Goal: Task Accomplishment & Management: Manage account settings

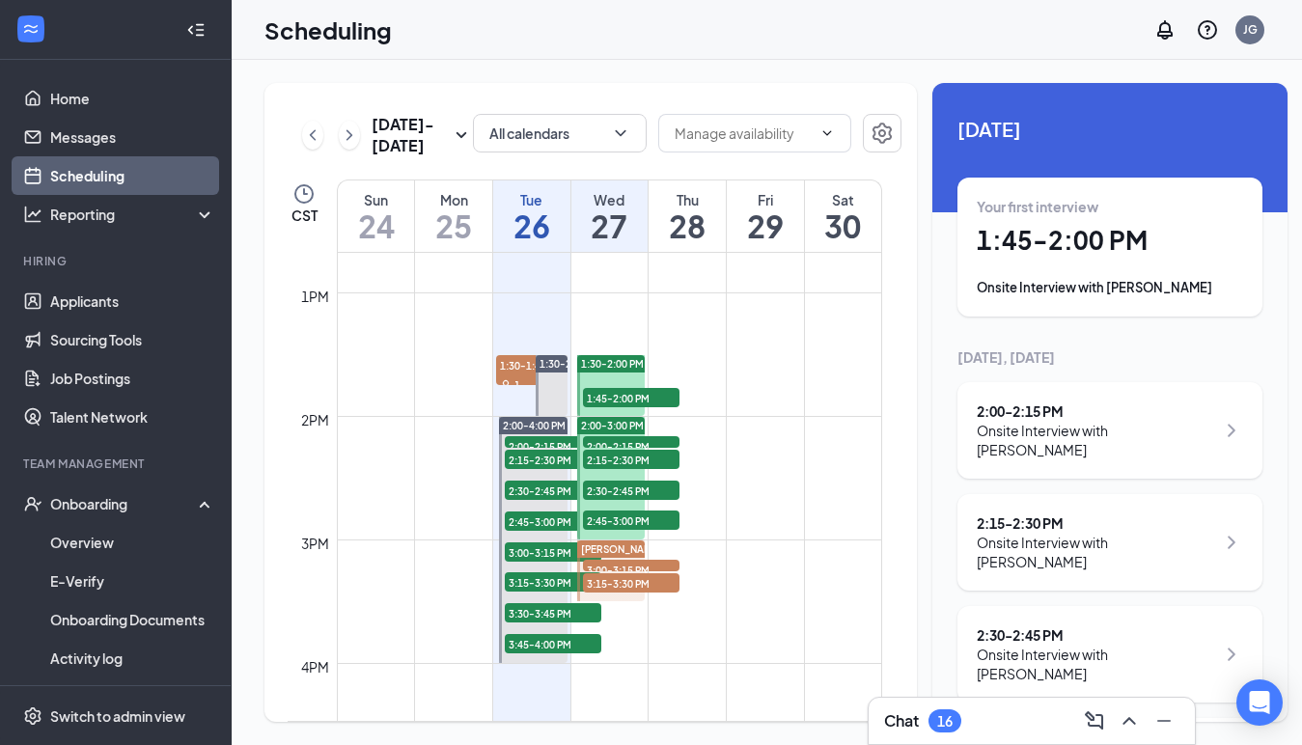
click at [993, 292] on div "Onsite Interview with [PERSON_NAME]" at bounding box center [1110, 287] width 266 height 19
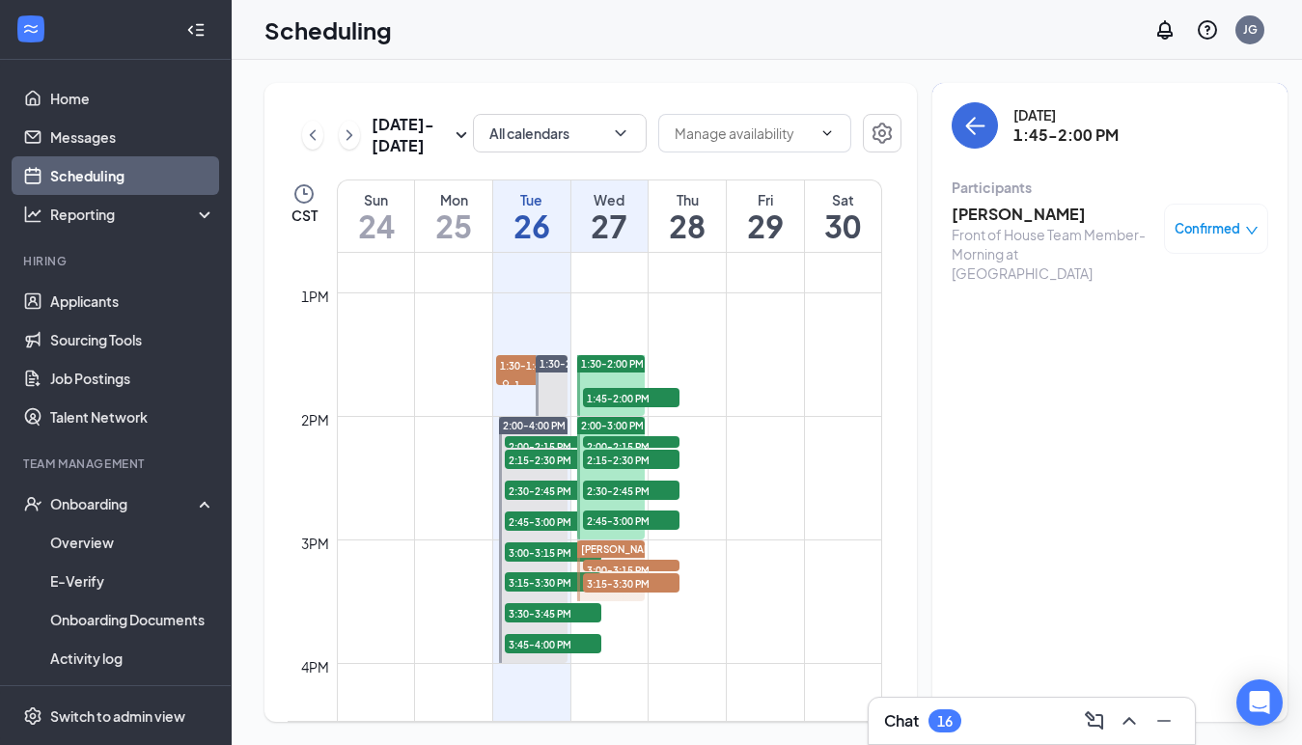
click at [1245, 227] on icon "down" at bounding box center [1252, 231] width 14 height 14
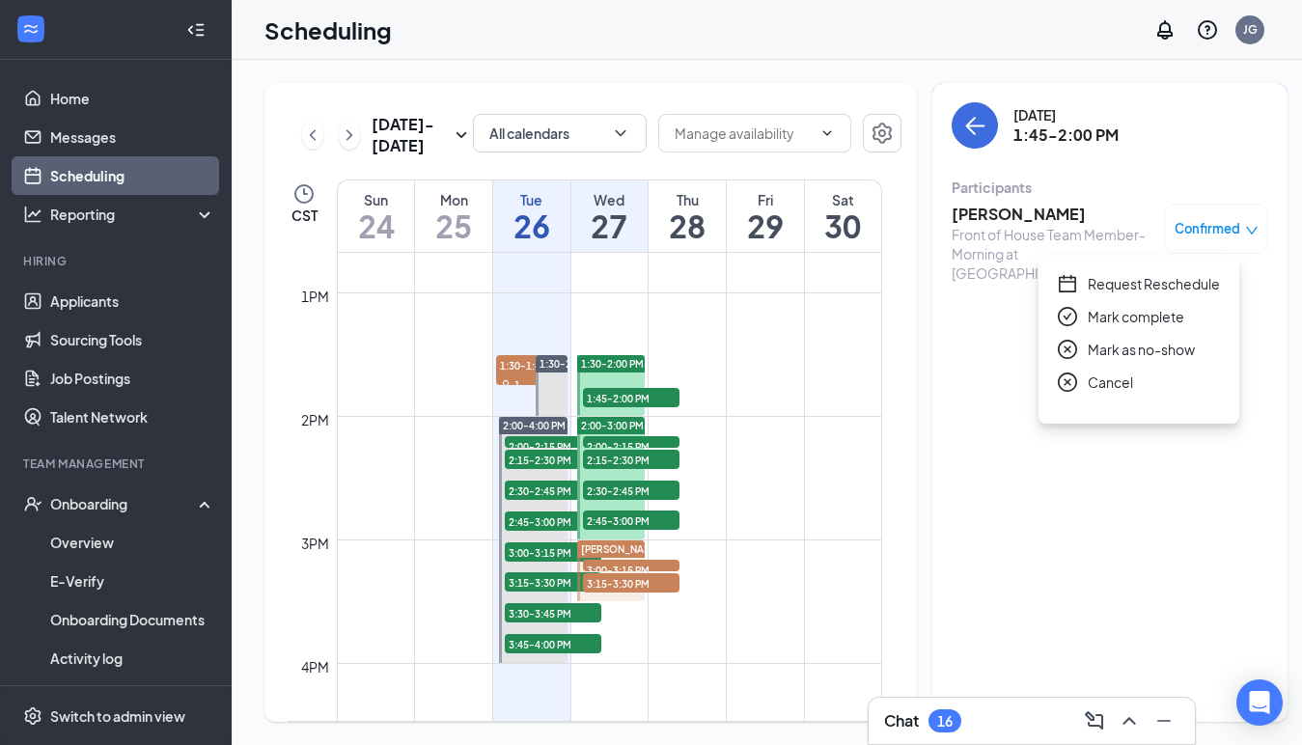
click at [977, 217] on h3 "[PERSON_NAME]" at bounding box center [1053, 214] width 203 height 21
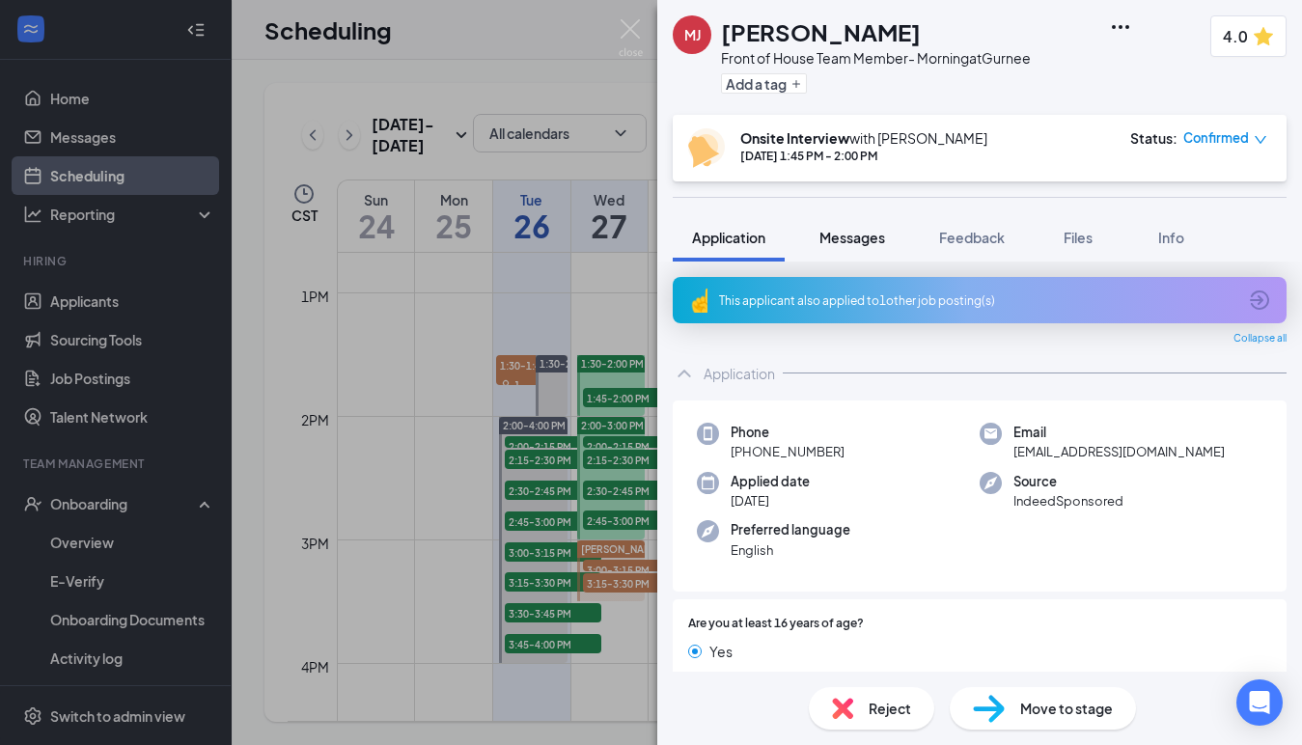
click at [872, 233] on span "Messages" at bounding box center [853, 237] width 66 height 17
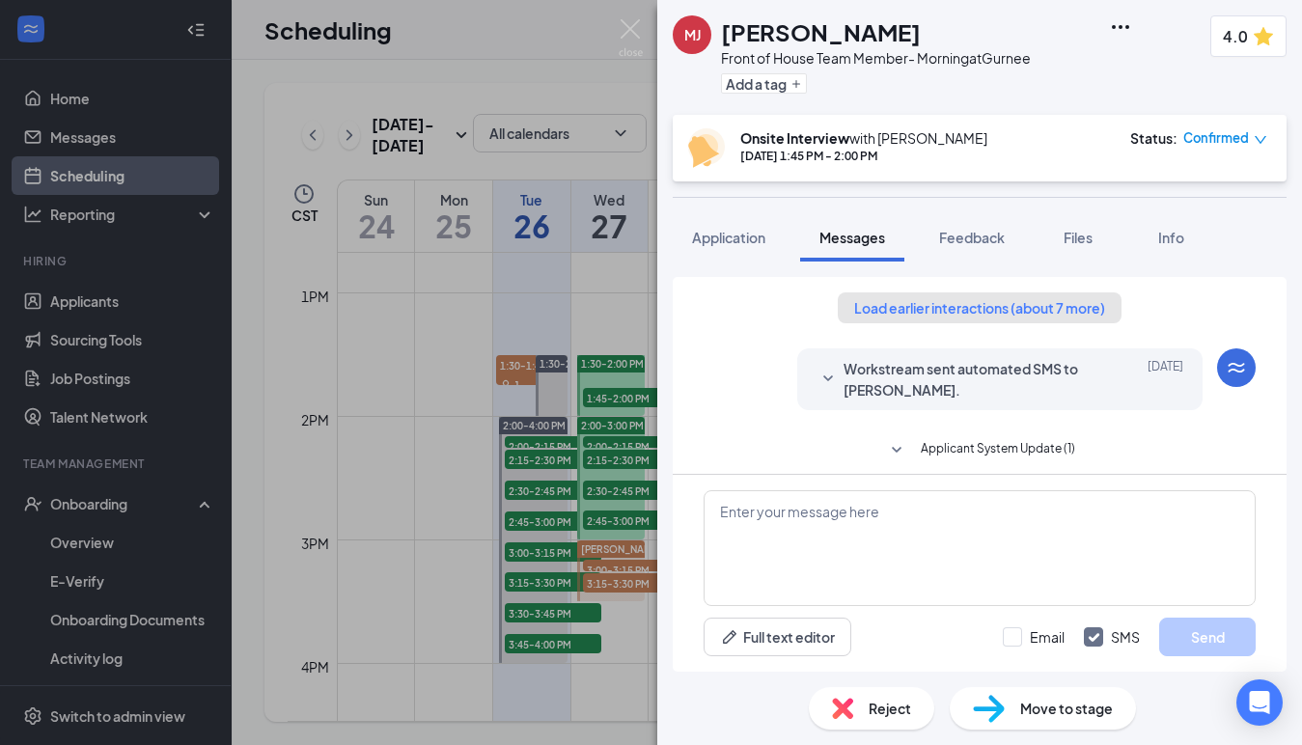
click at [919, 313] on button "Load earlier interactions (about 7 more)" at bounding box center [980, 308] width 284 height 31
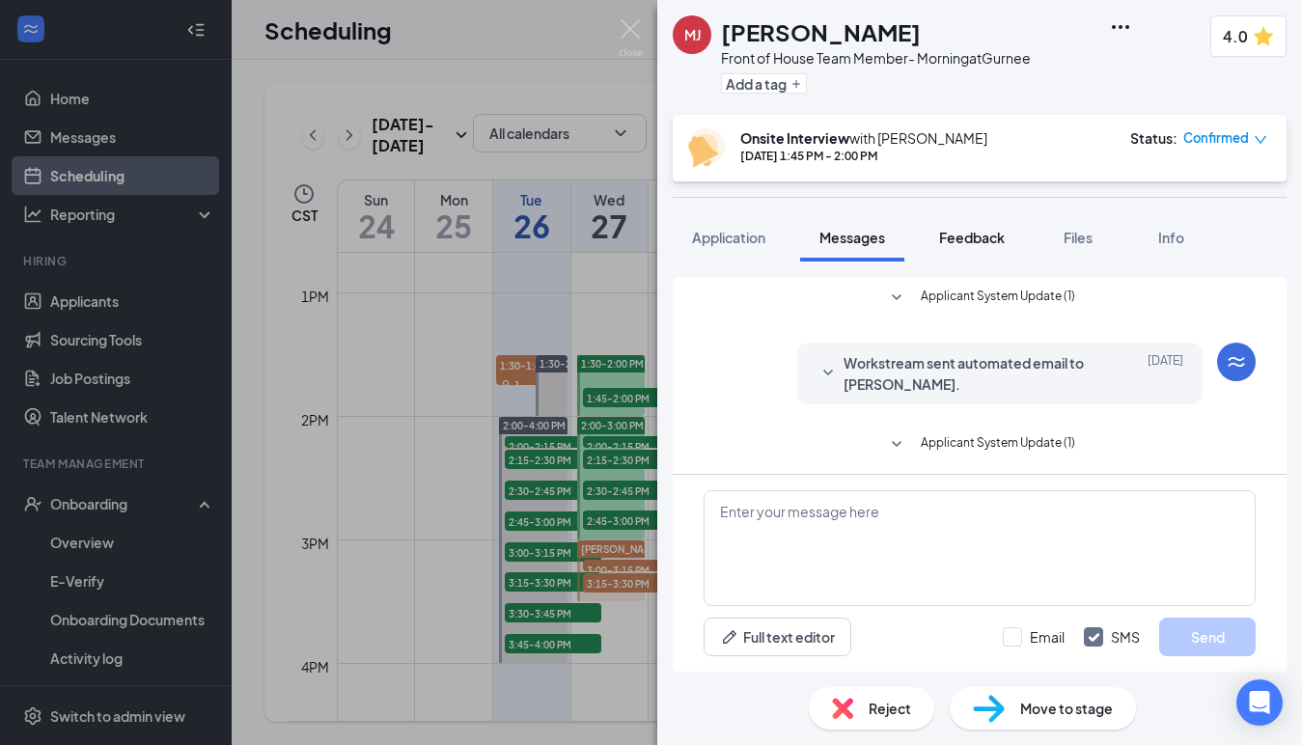
click at [965, 239] on span "Feedback" at bounding box center [972, 237] width 66 height 17
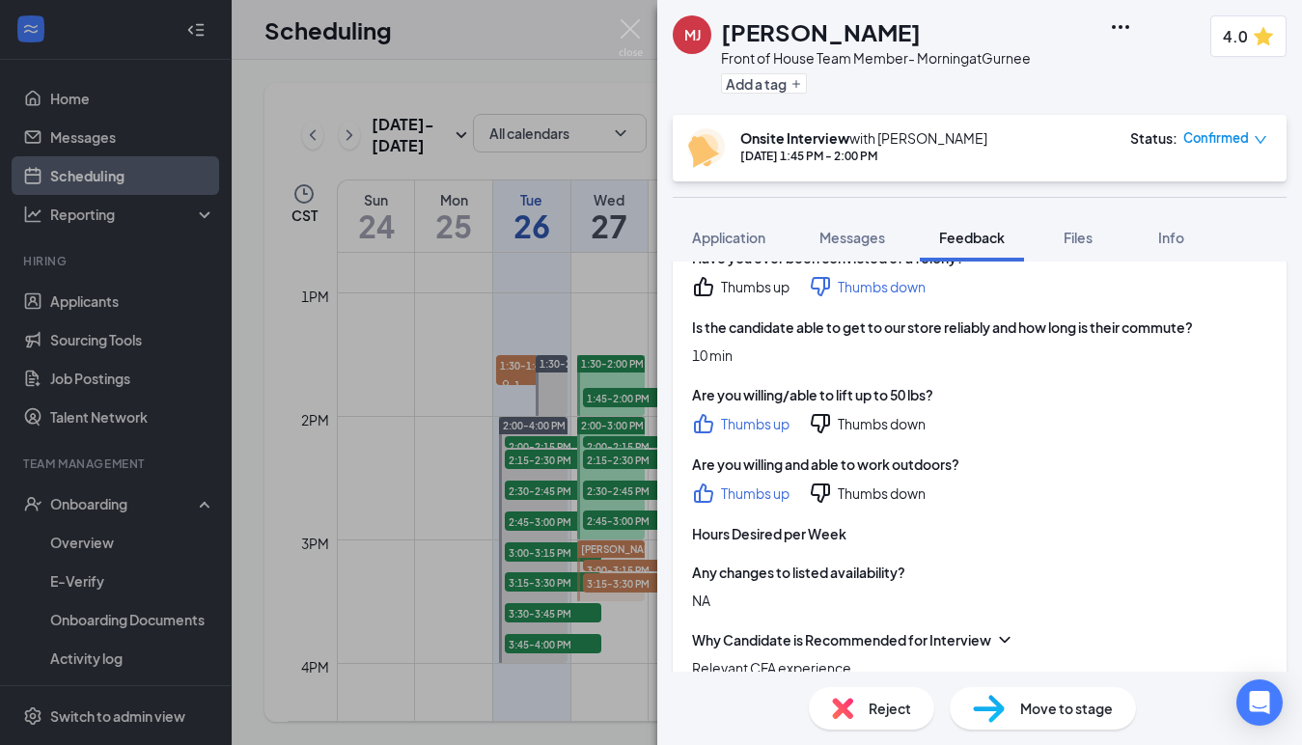
scroll to position [1177, 0]
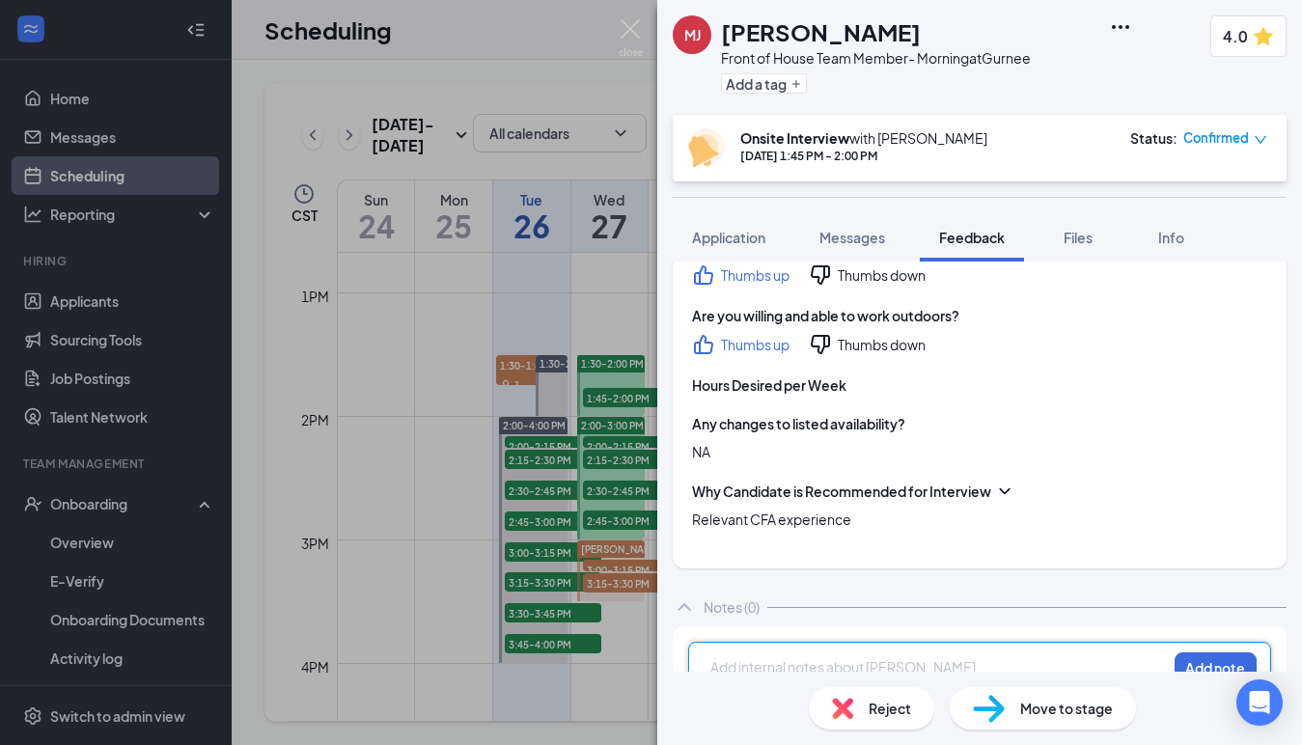
click at [765, 657] on div at bounding box center [939, 667] width 455 height 20
click at [864, 657] on div at bounding box center [939, 667] width 455 height 20
click at [627, 31] on img at bounding box center [631, 38] width 24 height 38
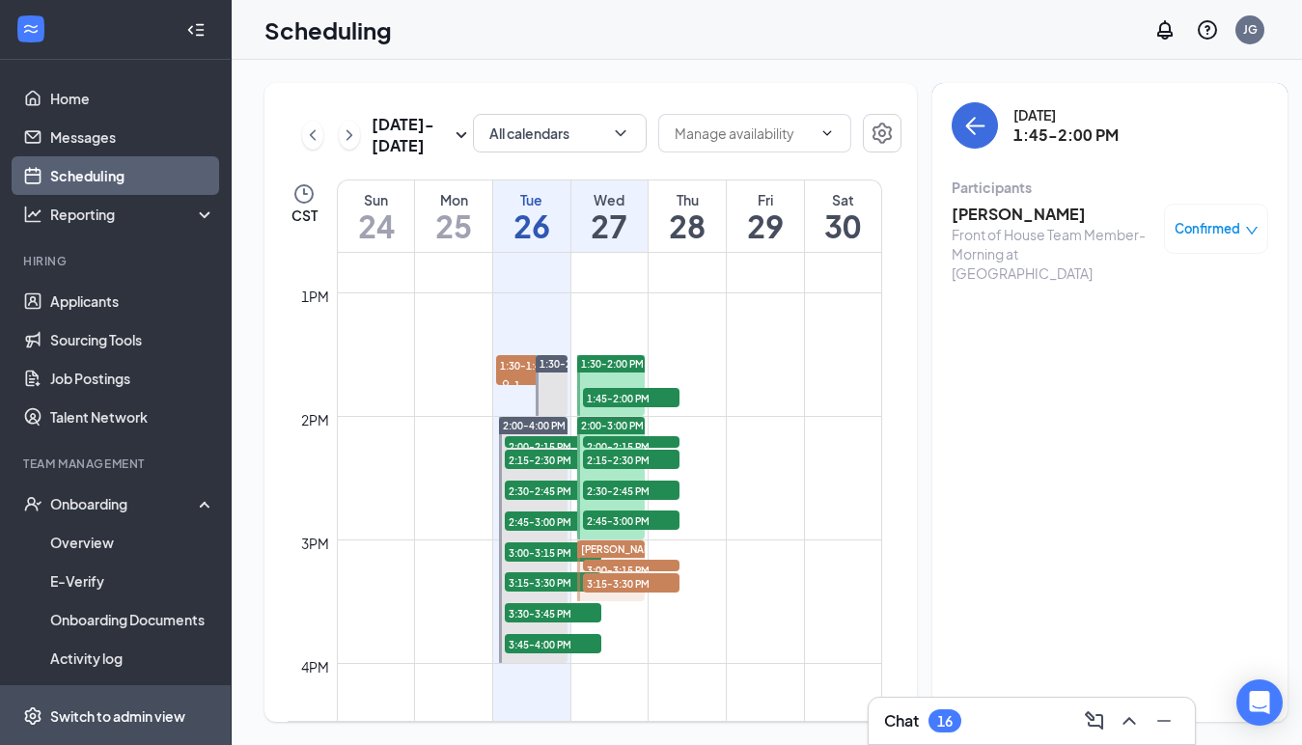
click at [103, 712] on div "Switch to admin view" at bounding box center [117, 716] width 135 height 19
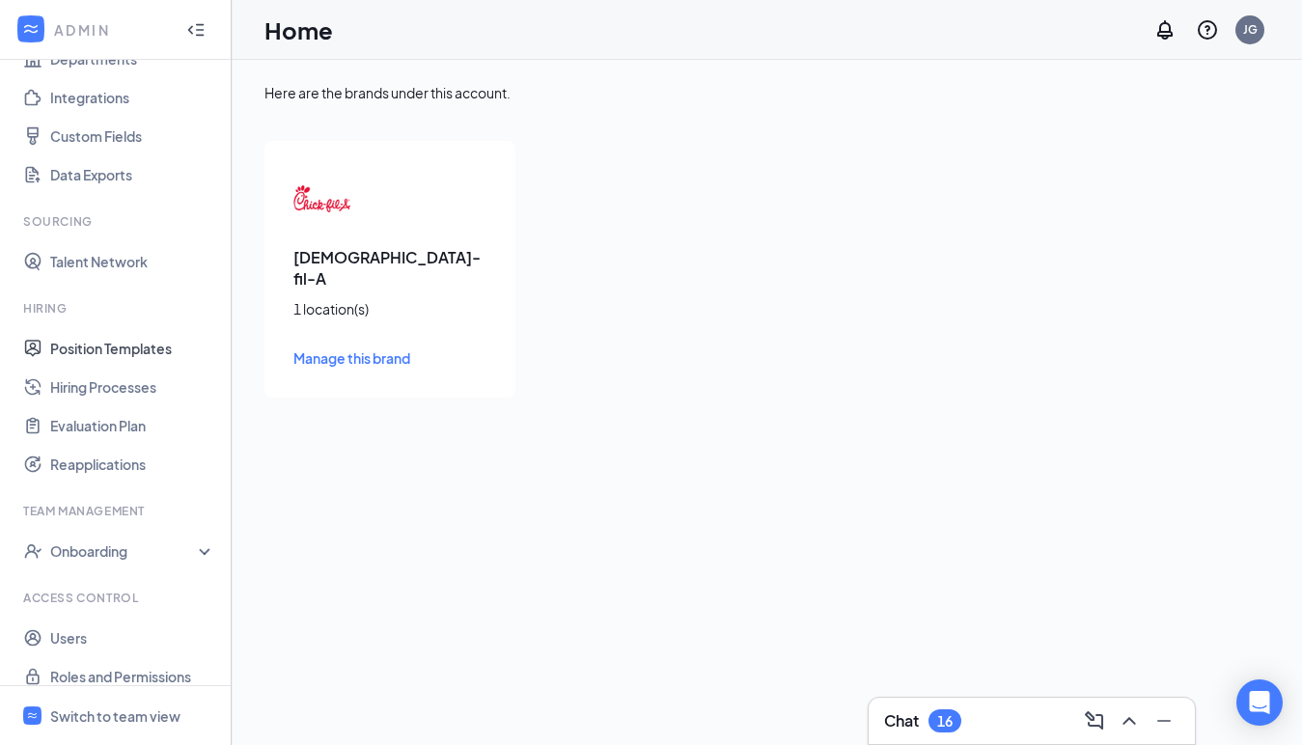
scroll to position [222, 0]
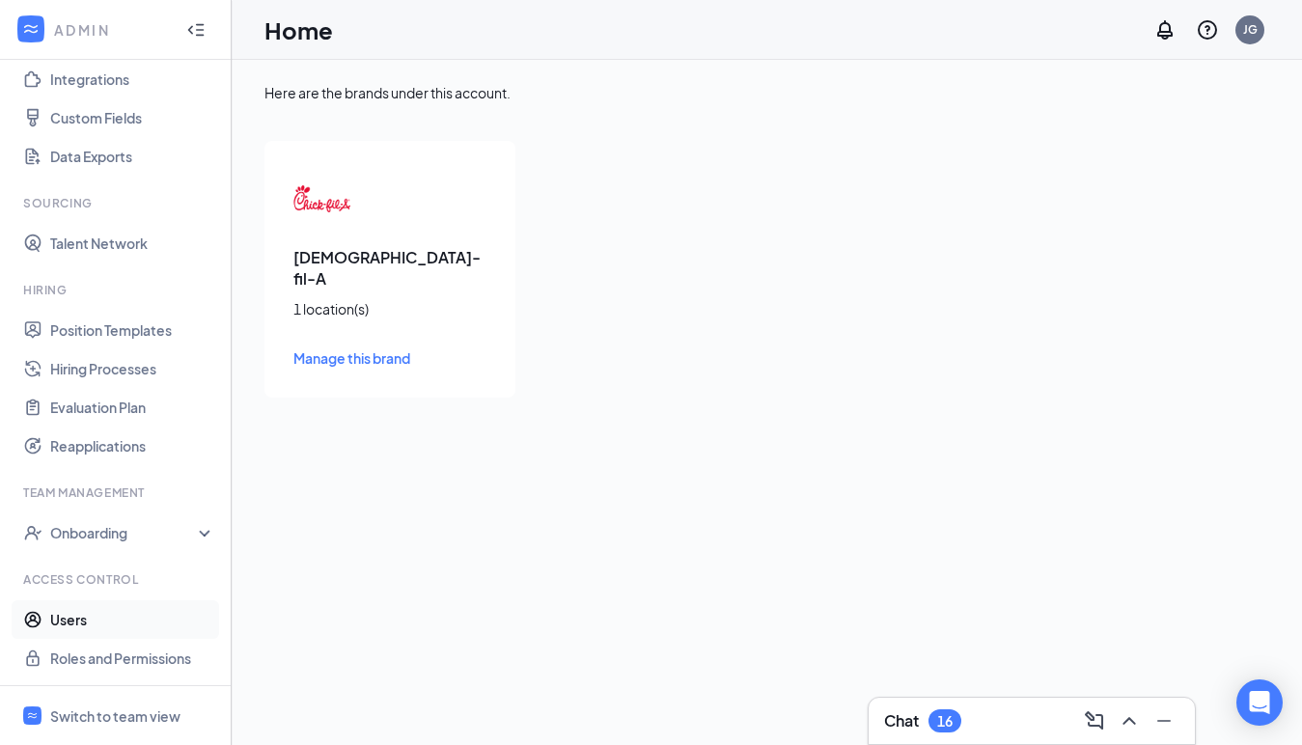
click at [63, 618] on link "Users" at bounding box center [132, 620] width 165 height 39
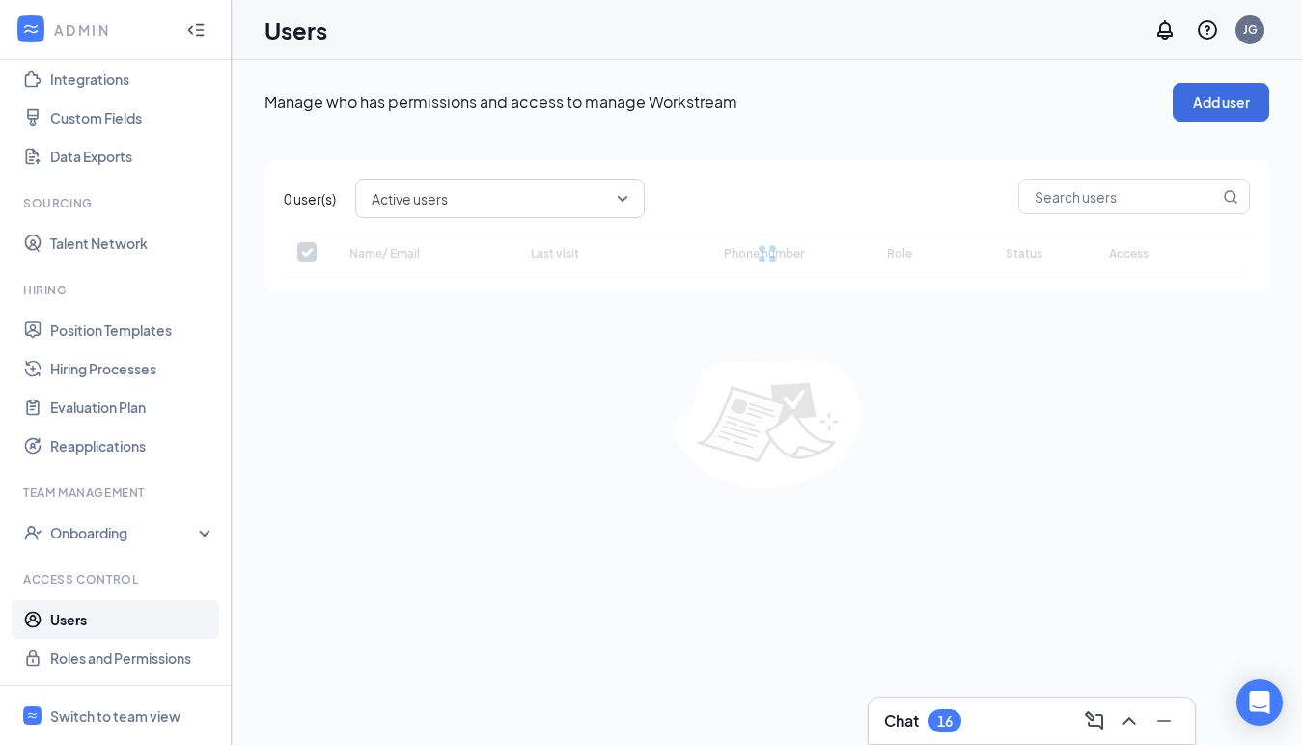
checkbox input "false"
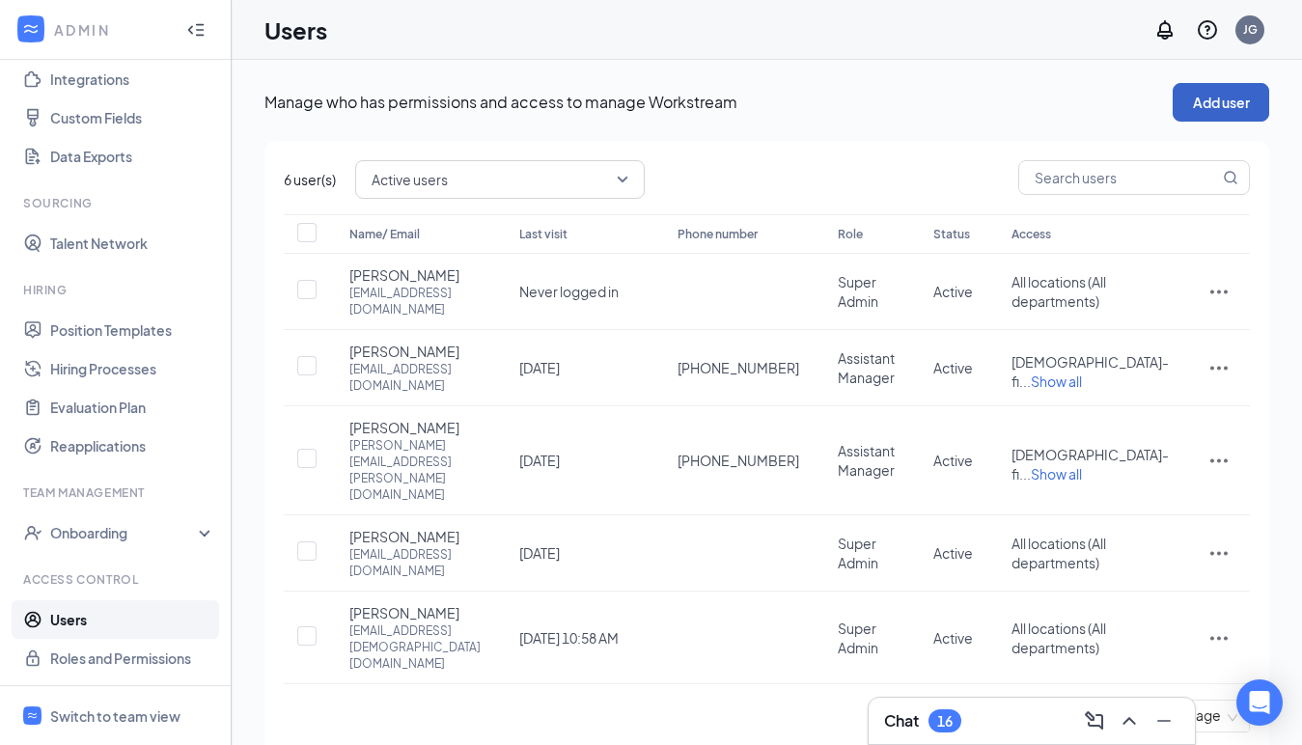
click at [1206, 101] on button "Add user" at bounding box center [1221, 102] width 97 height 39
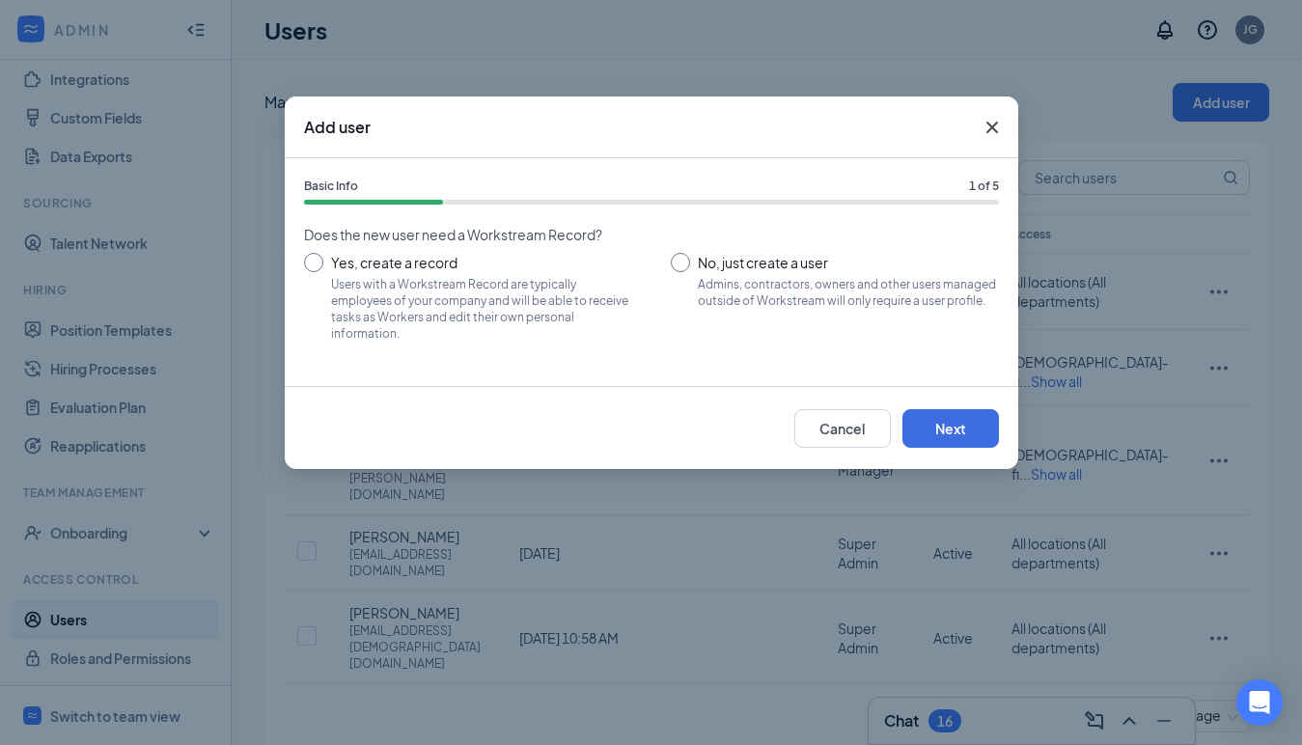
click at [390, 253] on input "Yes, create a record Users with a Workstream Record are typically employees of …" at bounding box center [468, 296] width 328 height 87
radio input "true"
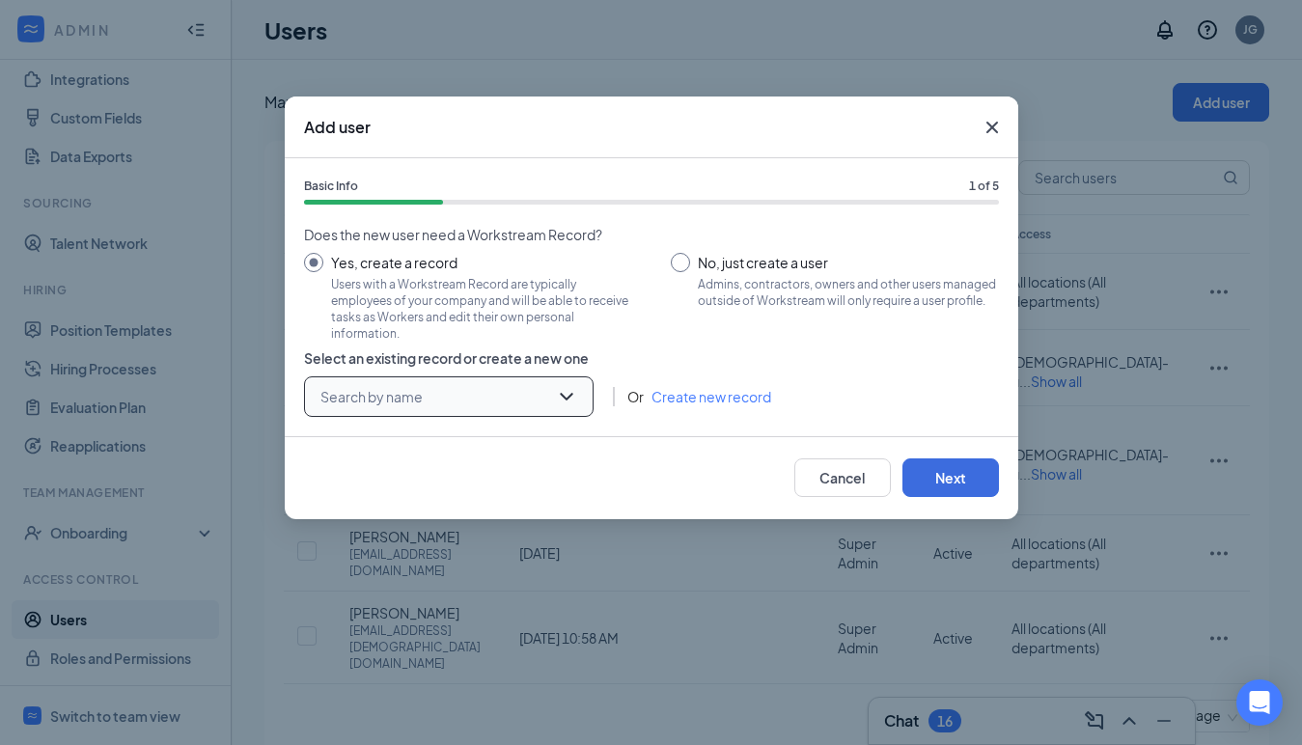
click at [490, 398] on input "search" at bounding box center [442, 397] width 253 height 39
type input "[PERSON_NAME]"
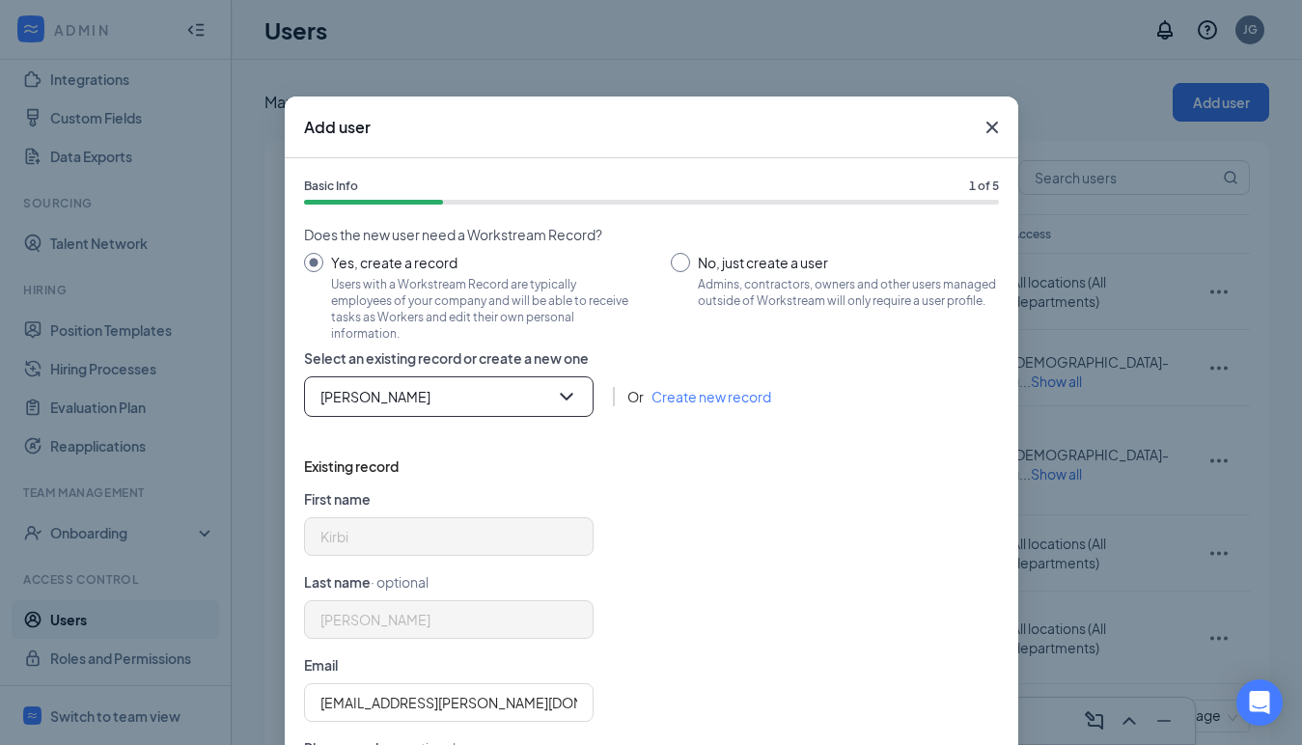
type input "[PHONE_NUMBER]"
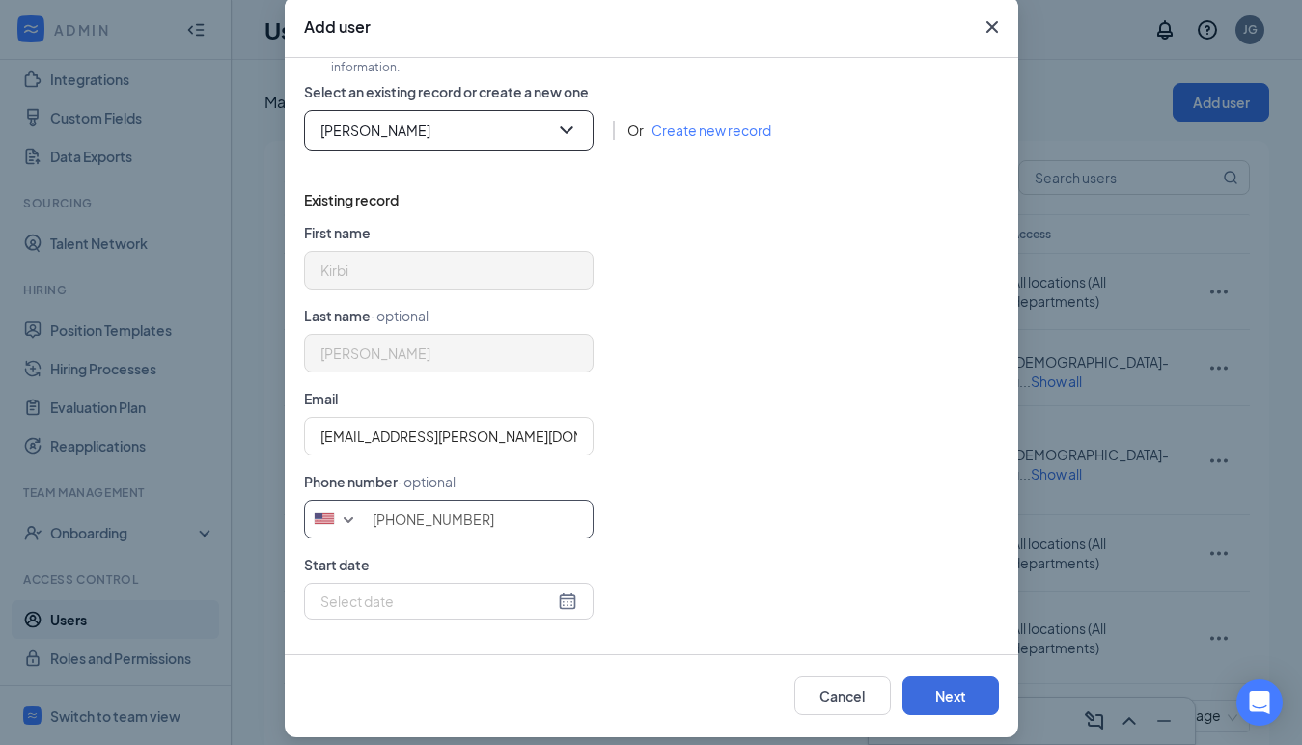
scroll to position [115, 0]
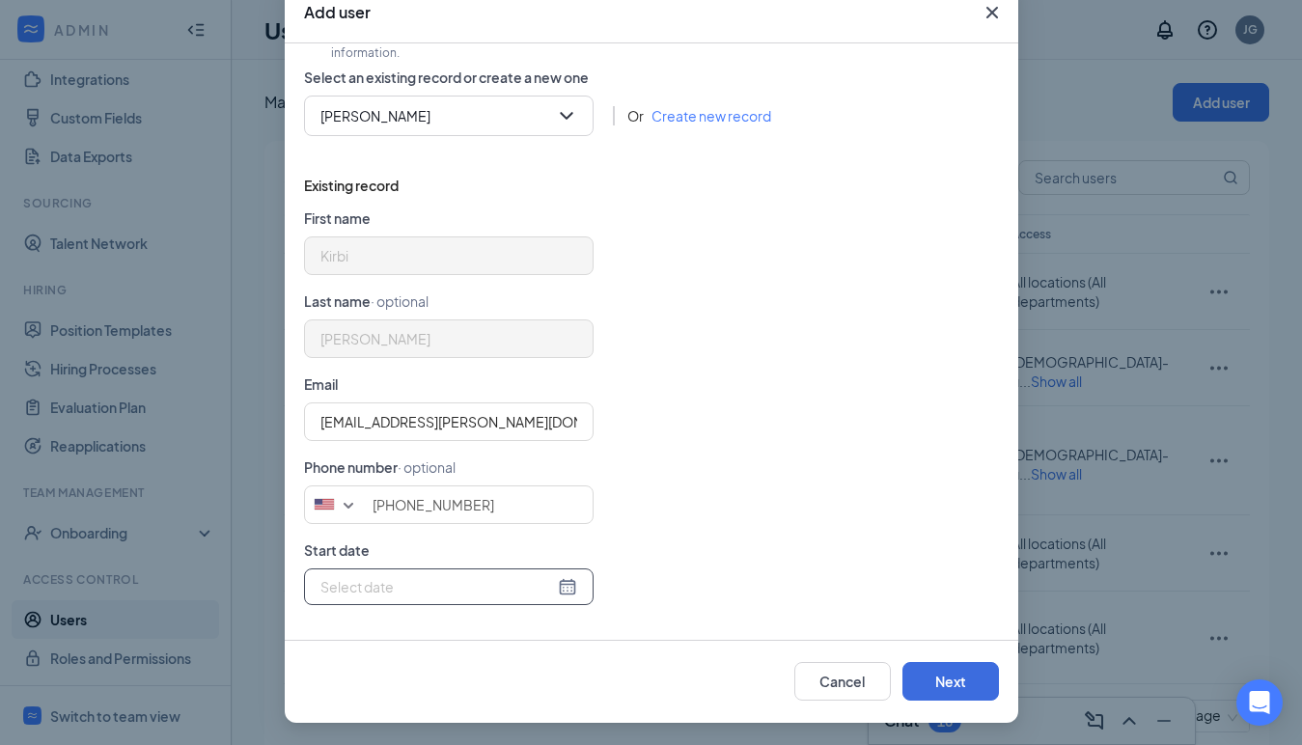
click at [574, 589] on div at bounding box center [449, 586] width 257 height 21
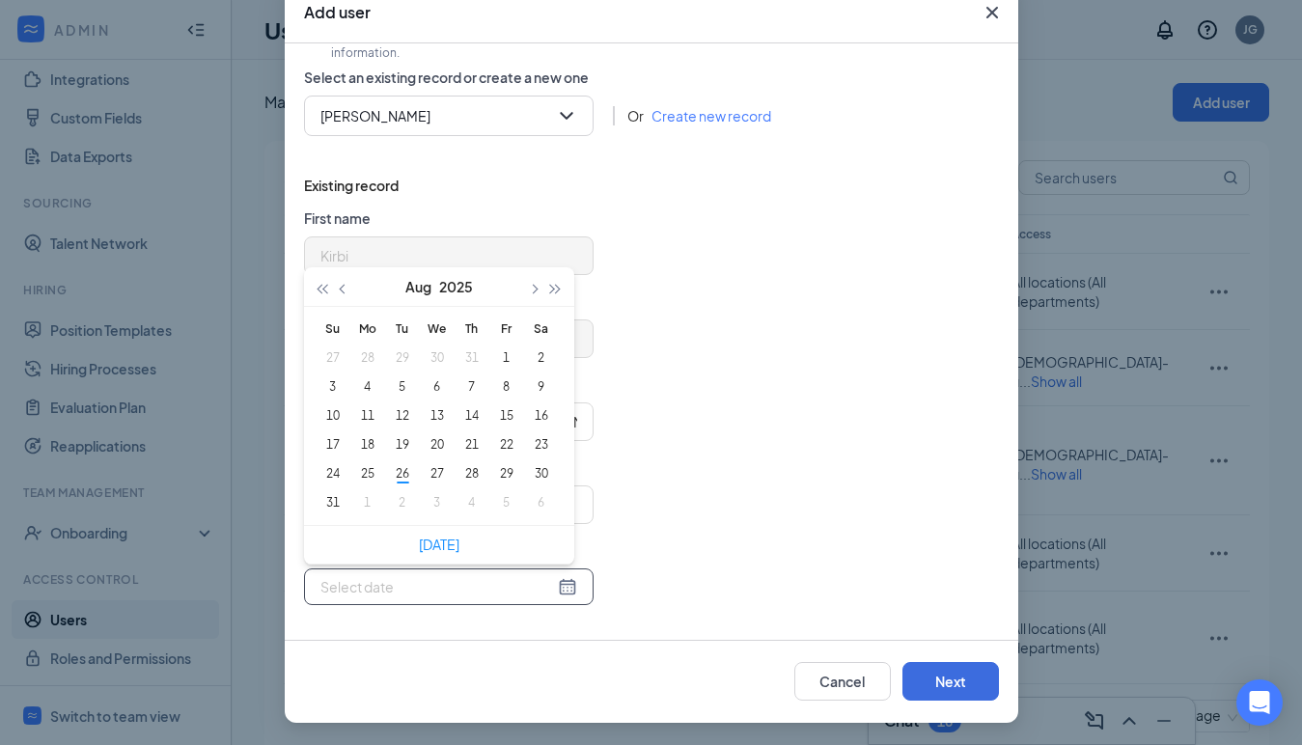
click at [574, 589] on div at bounding box center [449, 586] width 257 height 21
click at [920, 554] on form "First name [PERSON_NAME] Last name · optional [PERSON_NAME] [EMAIL_ADDRESS][PER…" at bounding box center [651, 414] width 695 height 413
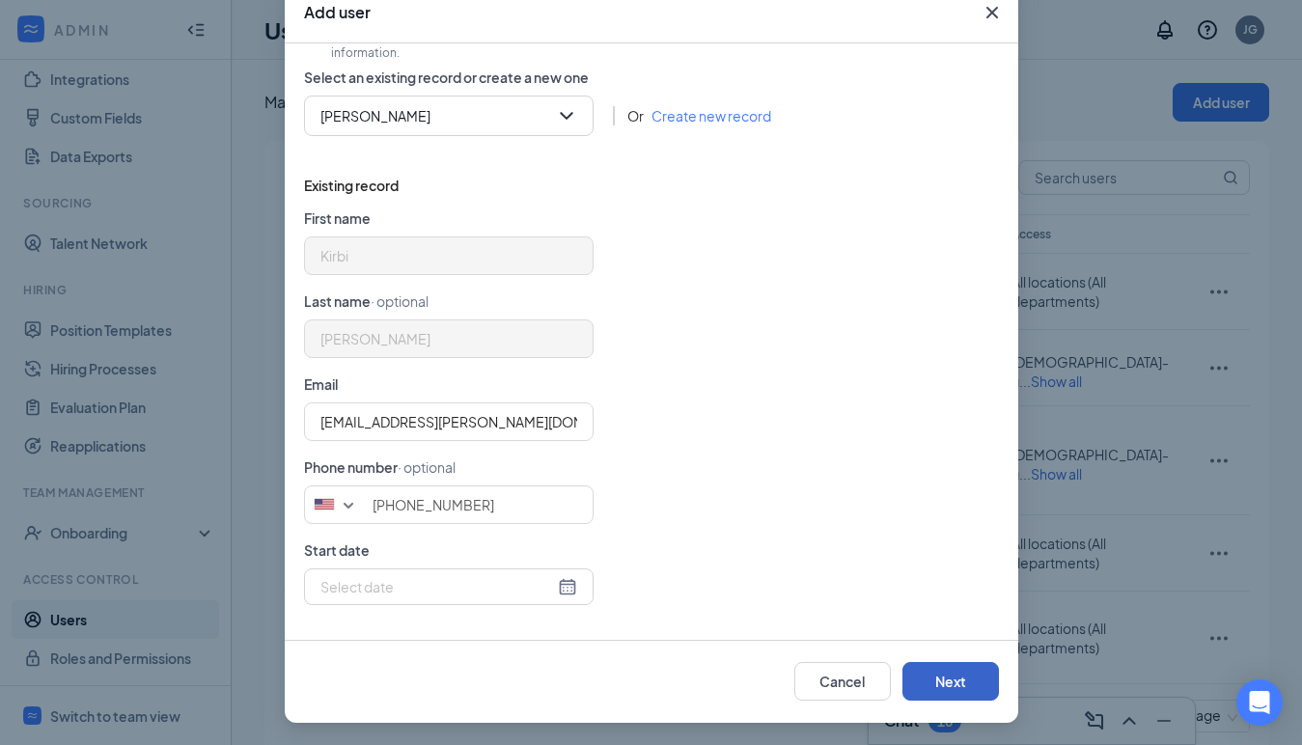
click at [954, 686] on button "Next" at bounding box center [951, 681] width 97 height 39
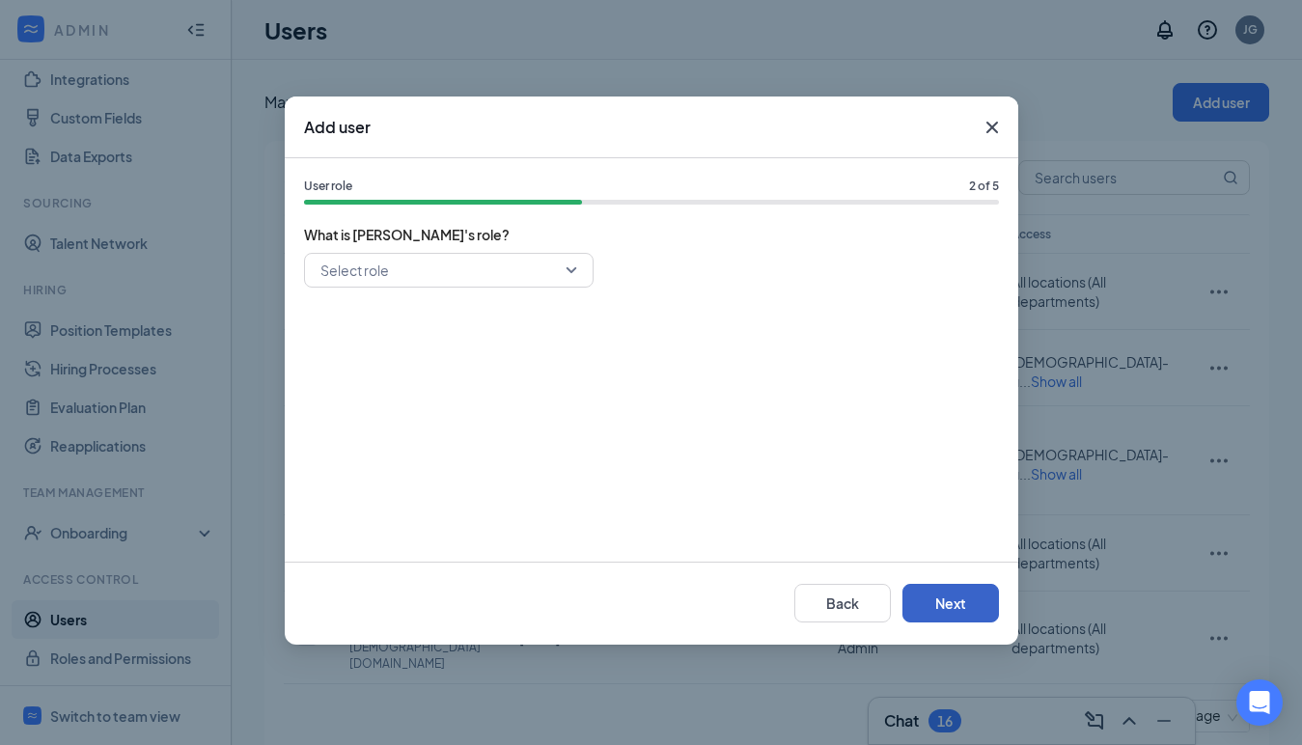
scroll to position [0, 0]
click at [531, 282] on input "search" at bounding box center [442, 270] width 253 height 33
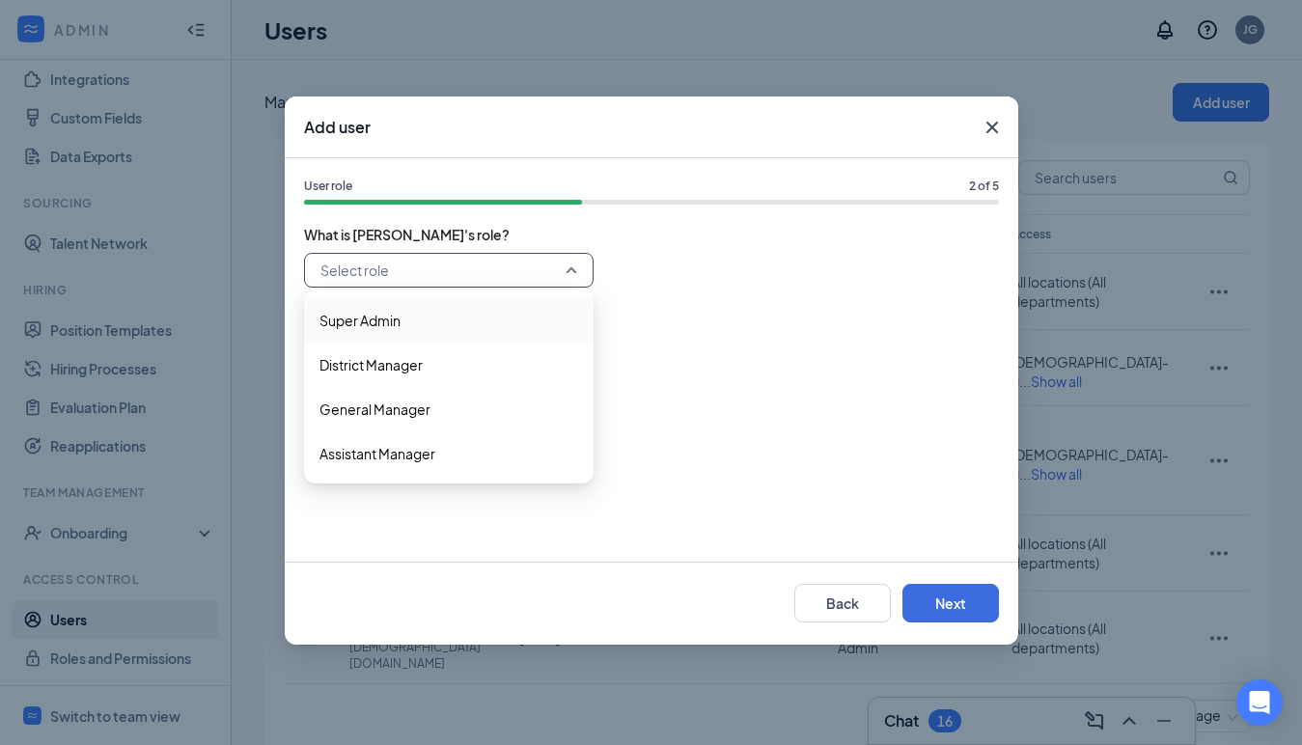
click at [505, 305] on div "Super Admin" at bounding box center [449, 320] width 290 height 44
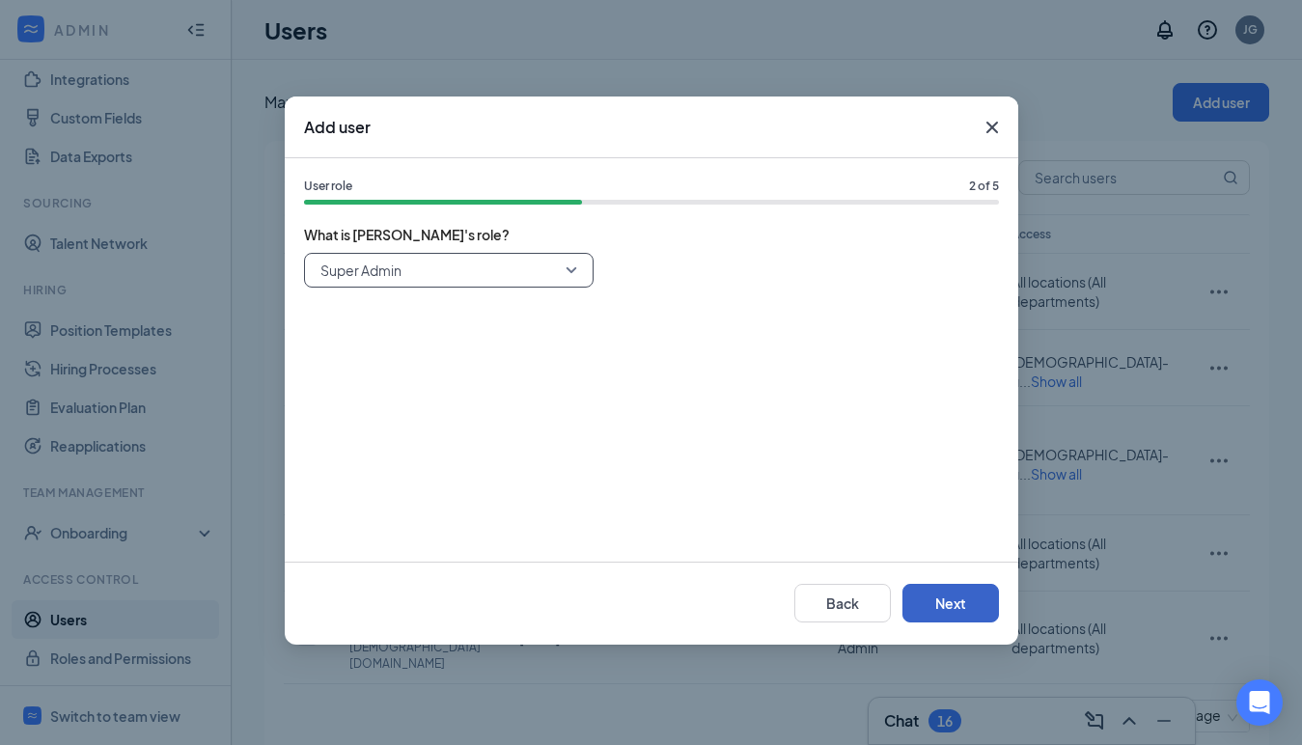
click at [954, 599] on button "Next" at bounding box center [951, 603] width 97 height 39
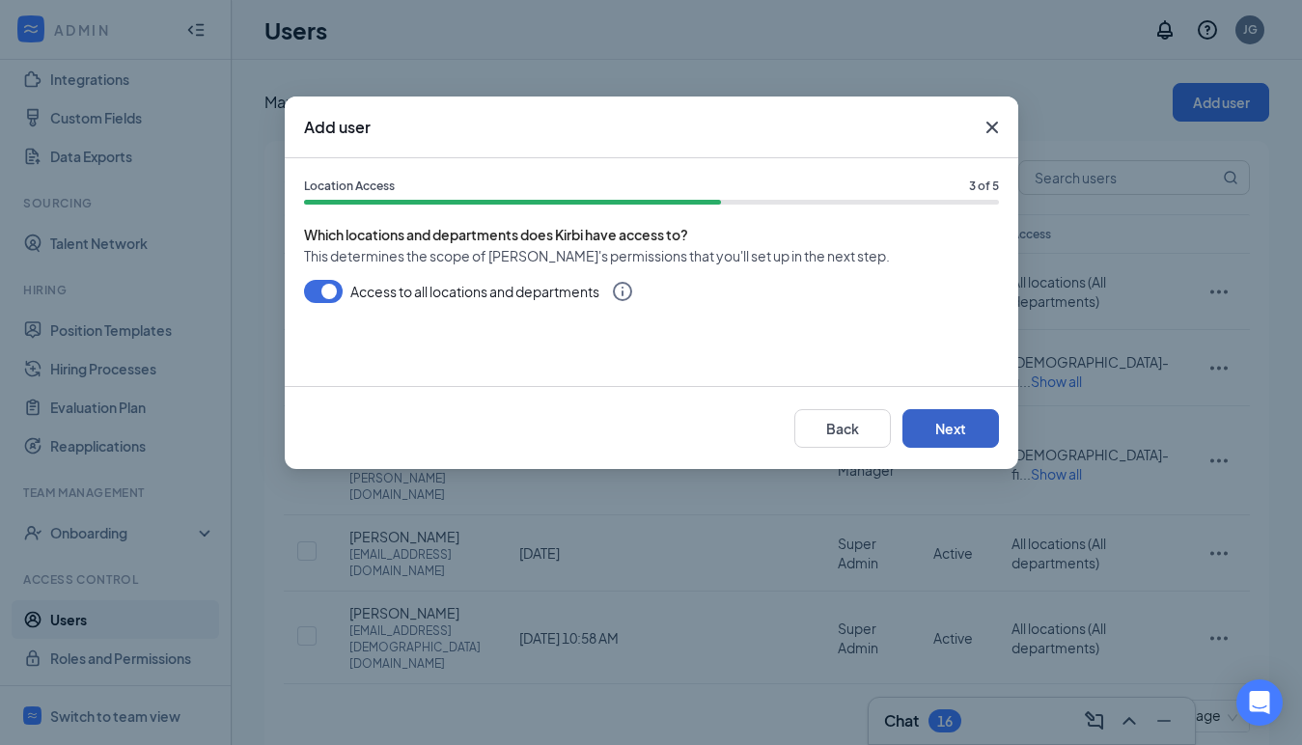
click at [959, 428] on button "Next" at bounding box center [951, 428] width 97 height 39
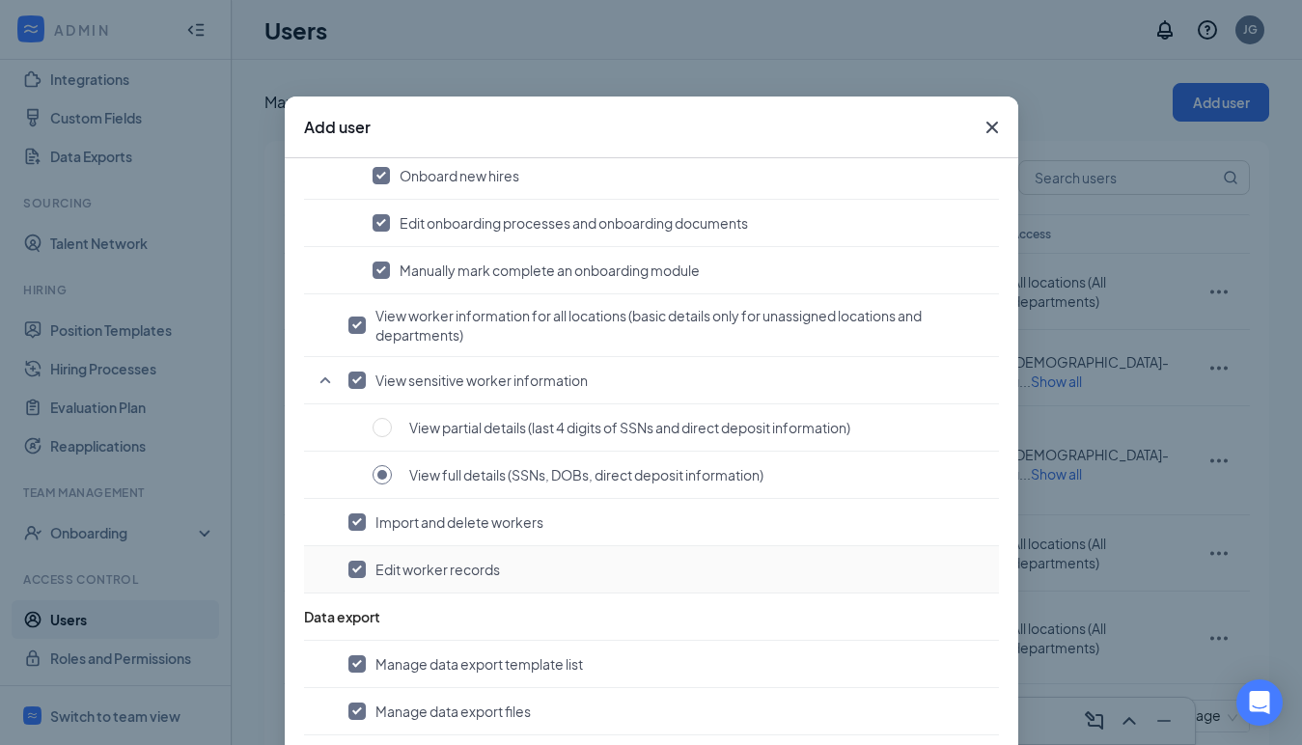
scroll to position [115, 0]
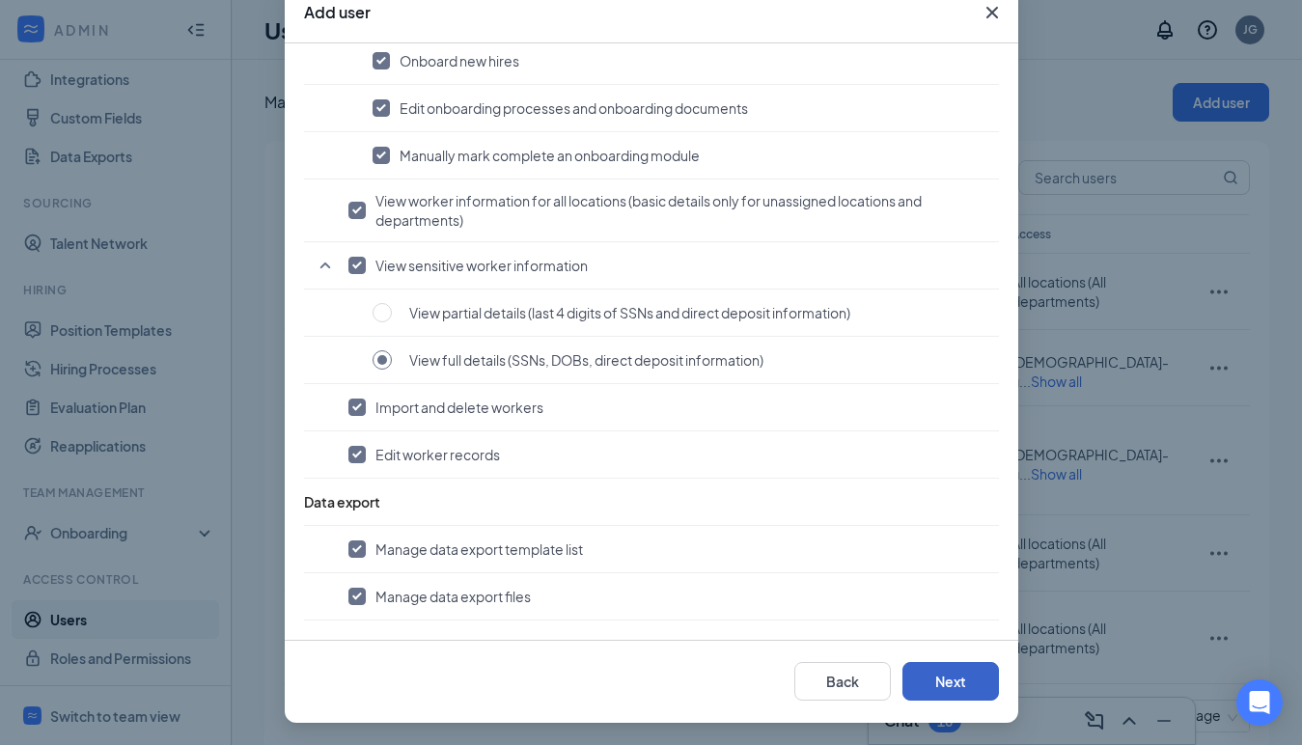
click at [947, 693] on button "Next" at bounding box center [951, 681] width 97 height 39
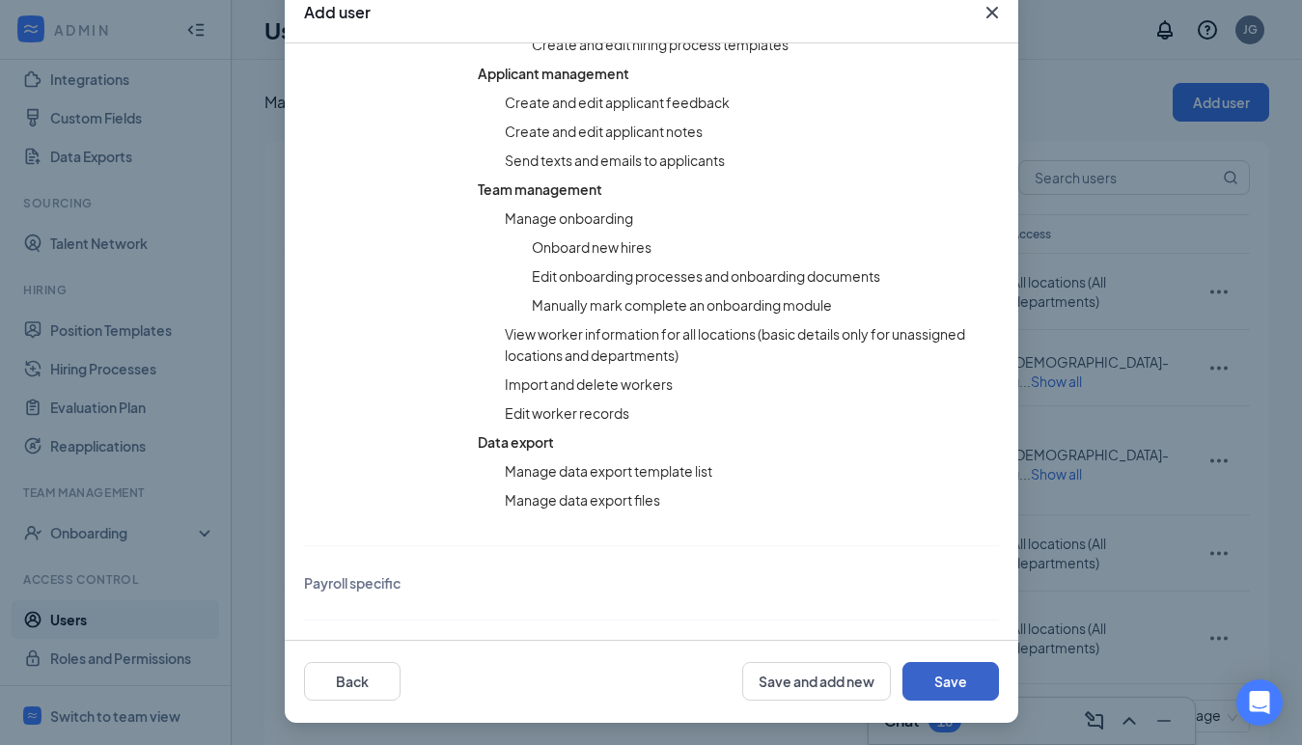
click at [947, 693] on button "Save" at bounding box center [951, 681] width 97 height 39
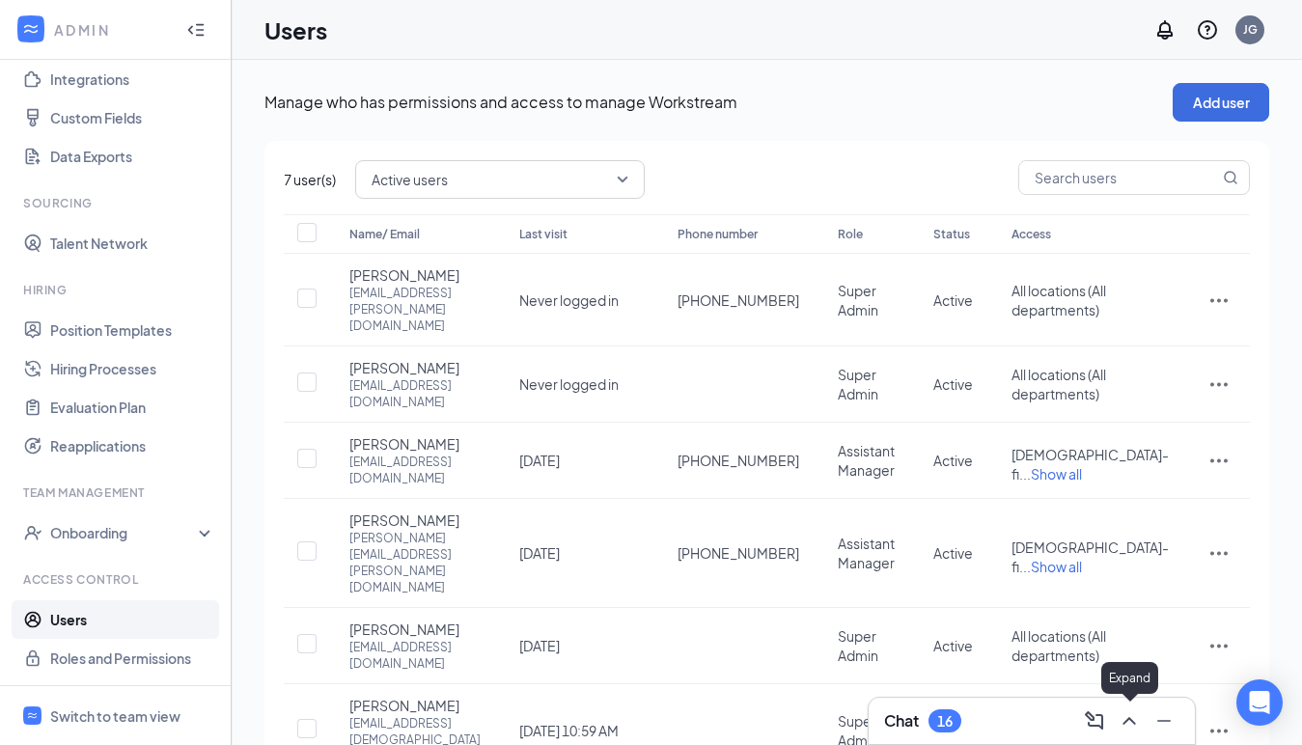
click at [1131, 718] on icon "ChevronUp" at bounding box center [1129, 721] width 13 height 8
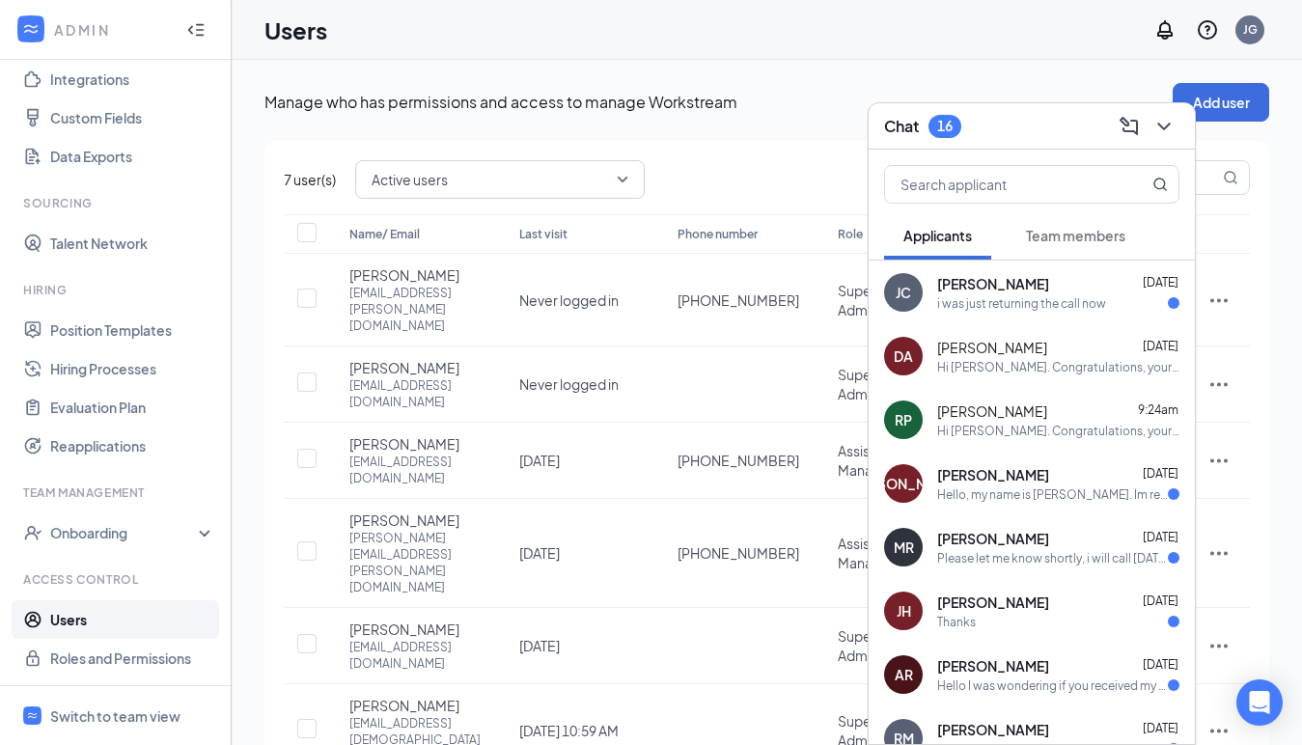
click at [1090, 242] on span "Team members" at bounding box center [1075, 235] width 99 height 17
